Goal: Complete application form

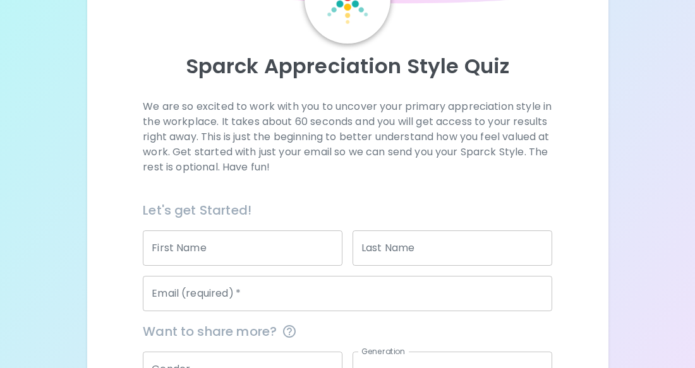
scroll to position [100, 0]
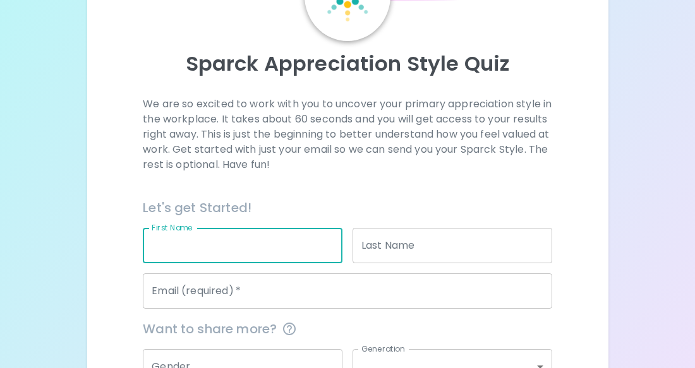
click at [177, 240] on div "First Name First Name" at bounding box center [243, 245] width 200 height 35
type input "[PERSON_NAME]"
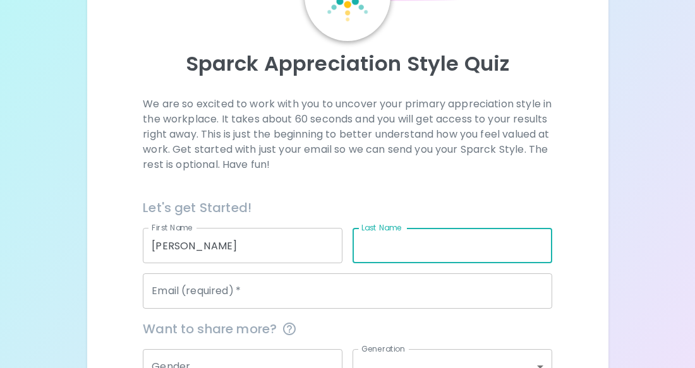
click at [385, 253] on input "Last Name" at bounding box center [453, 245] width 200 height 35
type input "[PERSON_NAME]"
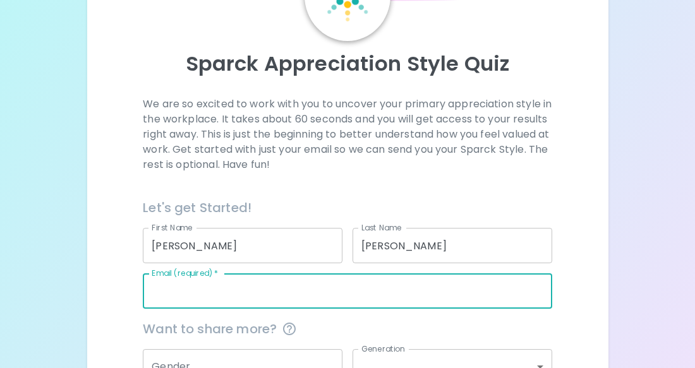
click at [256, 289] on input "Email (required)   *" at bounding box center [347, 291] width 409 height 35
type input "M"
type input "[EMAIL_ADDRESS][DOMAIN_NAME]"
click at [118, 330] on div "We are so excited to work with you to uncover your primary appreciation style i…" at bounding box center [347, 287] width 491 height 380
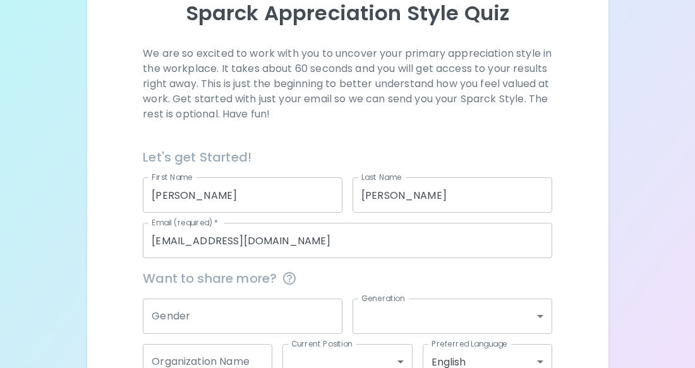
scroll to position [176, 0]
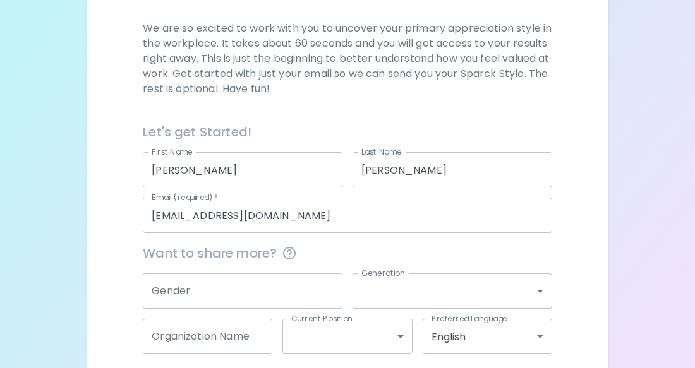
click at [220, 295] on input "Gender" at bounding box center [243, 291] width 200 height 35
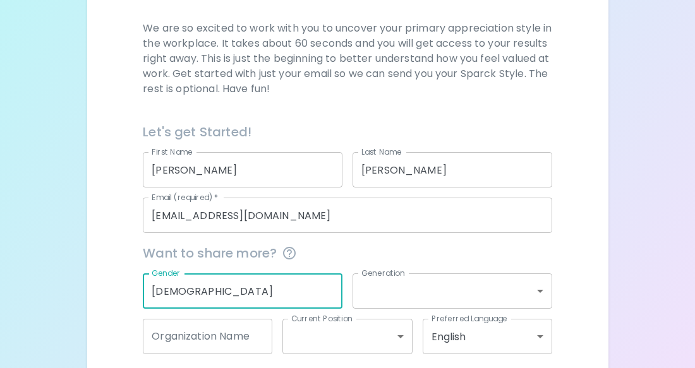
type input "[DEMOGRAPHIC_DATA]"
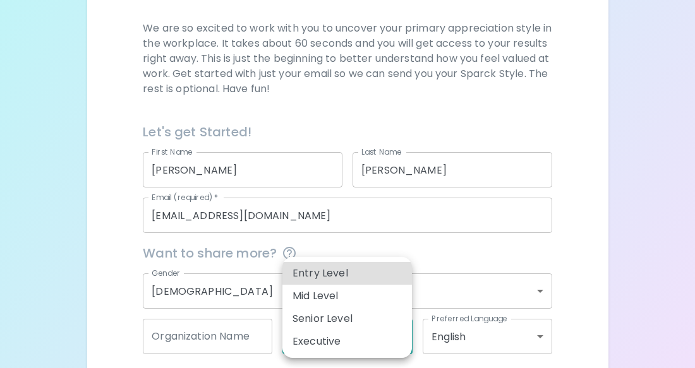
click at [297, 338] on body "Sparck Appreciation Style Quiz We are so excited to work with you to uncover yo…" at bounding box center [347, 125] width 695 height 602
click at [260, 290] on div at bounding box center [347, 184] width 695 height 368
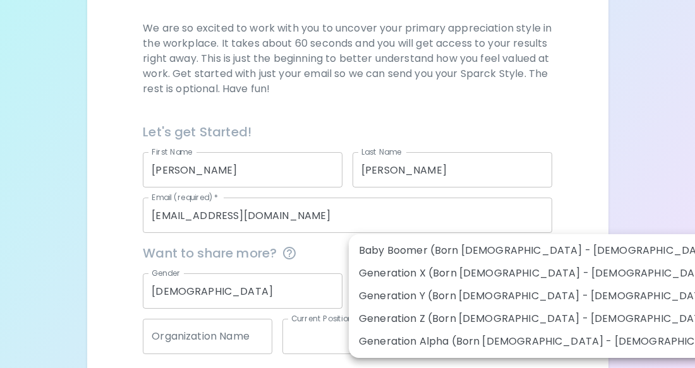
click at [370, 293] on body "Sparck Appreciation Style Quiz We are so excited to work with you to uncover yo…" at bounding box center [347, 125] width 695 height 602
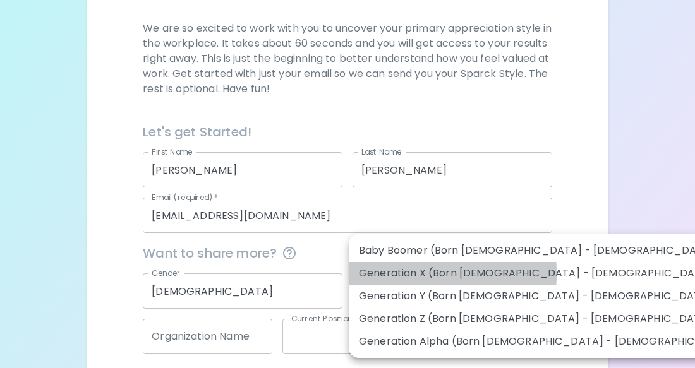
click at [374, 274] on li "Generation X (Born [DEMOGRAPHIC_DATA] - [DEMOGRAPHIC_DATA])" at bounding box center [550, 273] width 402 height 23
type input "generation_x"
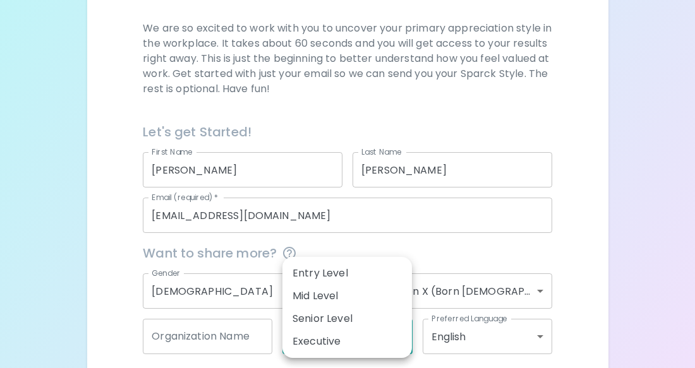
click at [308, 339] on body "Sparck Appreciation Style Quiz We are so excited to work with you to uncover yo…" at bounding box center [347, 125] width 695 height 602
click at [262, 311] on div at bounding box center [347, 184] width 695 height 368
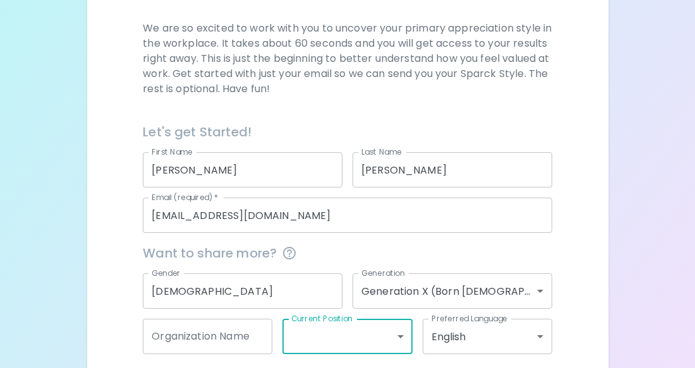
click at [111, 330] on div "We are so excited to work with you to uncover your primary appreciation style i…" at bounding box center [347, 211] width 491 height 380
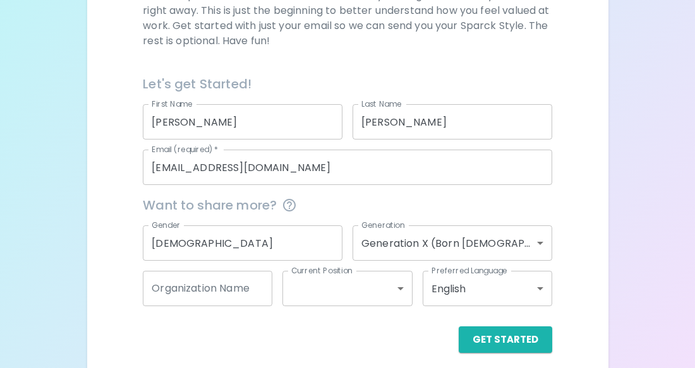
scroll to position [234, 0]
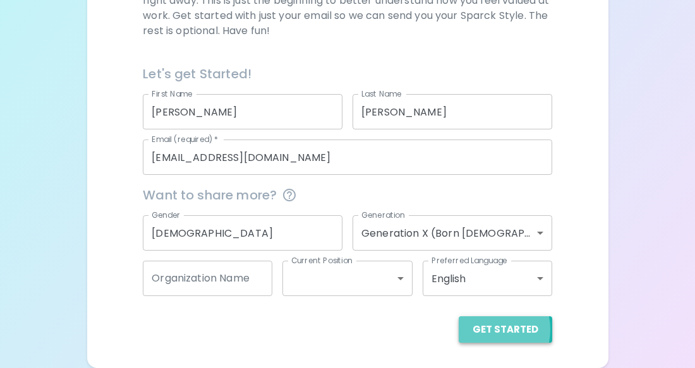
click at [488, 330] on button "Get Started" at bounding box center [506, 330] width 94 height 27
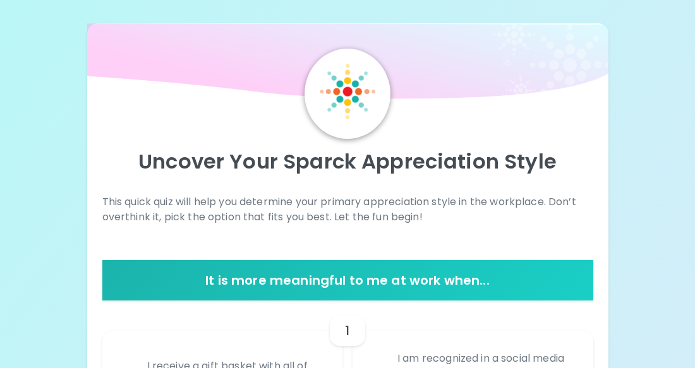
scroll to position [0, 0]
